Goal: Information Seeking & Learning: Find specific fact

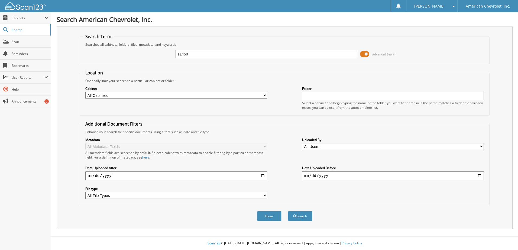
type input "11450"
click at [288, 211] on button "Search" at bounding box center [300, 216] width 24 height 10
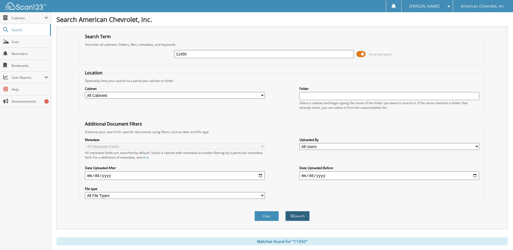
click at [302, 213] on button "Search" at bounding box center [298, 216] width 24 height 10
drag, startPoint x: 208, startPoint y: 54, endPoint x: 126, endPoint y: 55, distance: 81.7
click at [128, 56] on div "11450 Advanced Search" at bounding box center [282, 54] width 400 height 15
type input "lp16145a"
click at [307, 218] on button "Search" at bounding box center [298, 216] width 24 height 10
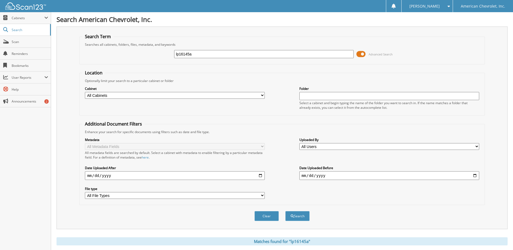
click at [164, 100] on div "Cabinet All Cabinets CAR DEALS Needs Filing Folder Select a cabinet and begin t…" at bounding box center [282, 98] width 400 height 30
click at [165, 97] on select "All Cabinets CAR DEALS Needs Filing" at bounding box center [175, 95] width 180 height 7
select select "16400"
click at [85, 92] on select "All Cabinets CAR DEALS Needs Filing" at bounding box center [175, 95] width 180 height 7
click at [303, 218] on button "Search" at bounding box center [298, 216] width 24 height 10
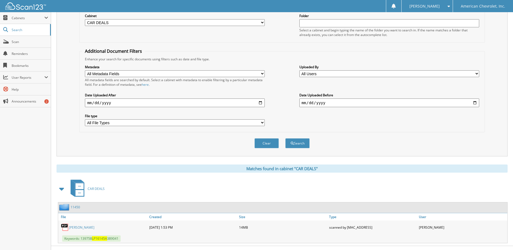
scroll to position [83, 0]
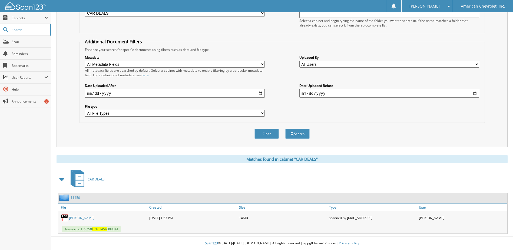
click at [92, 217] on link "[PERSON_NAME]" at bounding box center [81, 218] width 25 height 5
